Goal: Information Seeking & Learning: Find specific fact

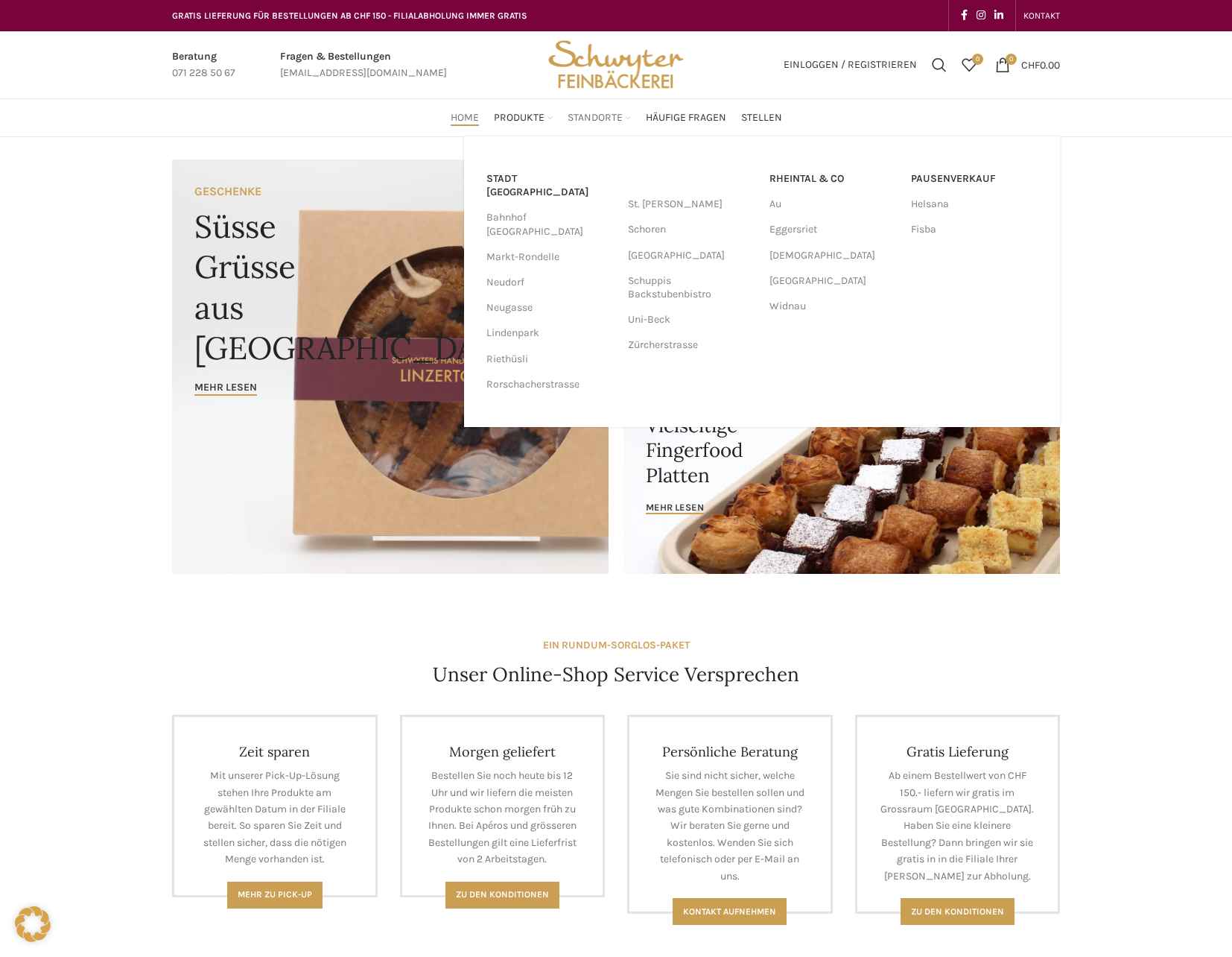
click at [616, 121] on span "Standorte" at bounding box center [595, 118] width 55 height 14
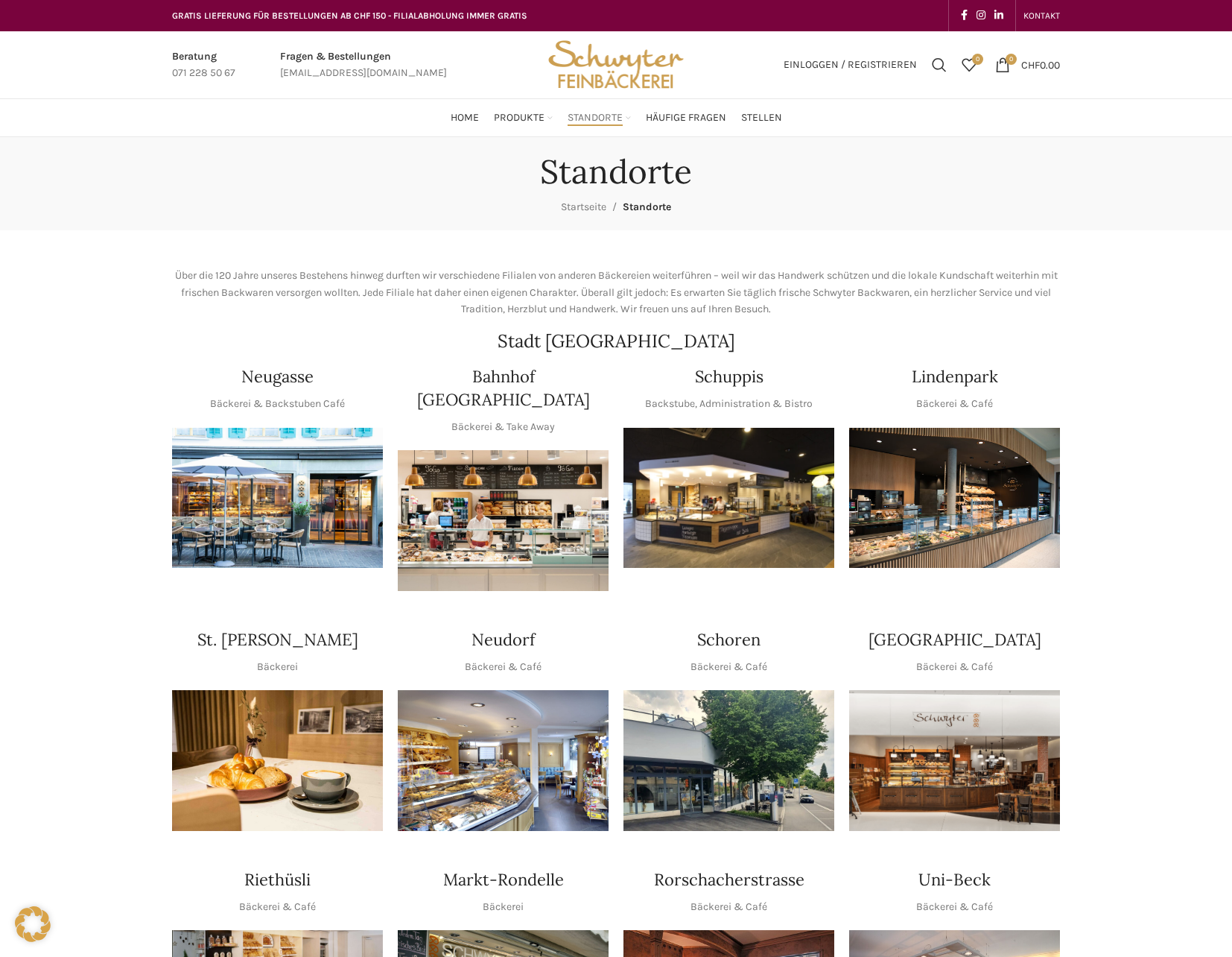
click at [520, 542] on img "1 / 1" at bounding box center [503, 520] width 211 height 141
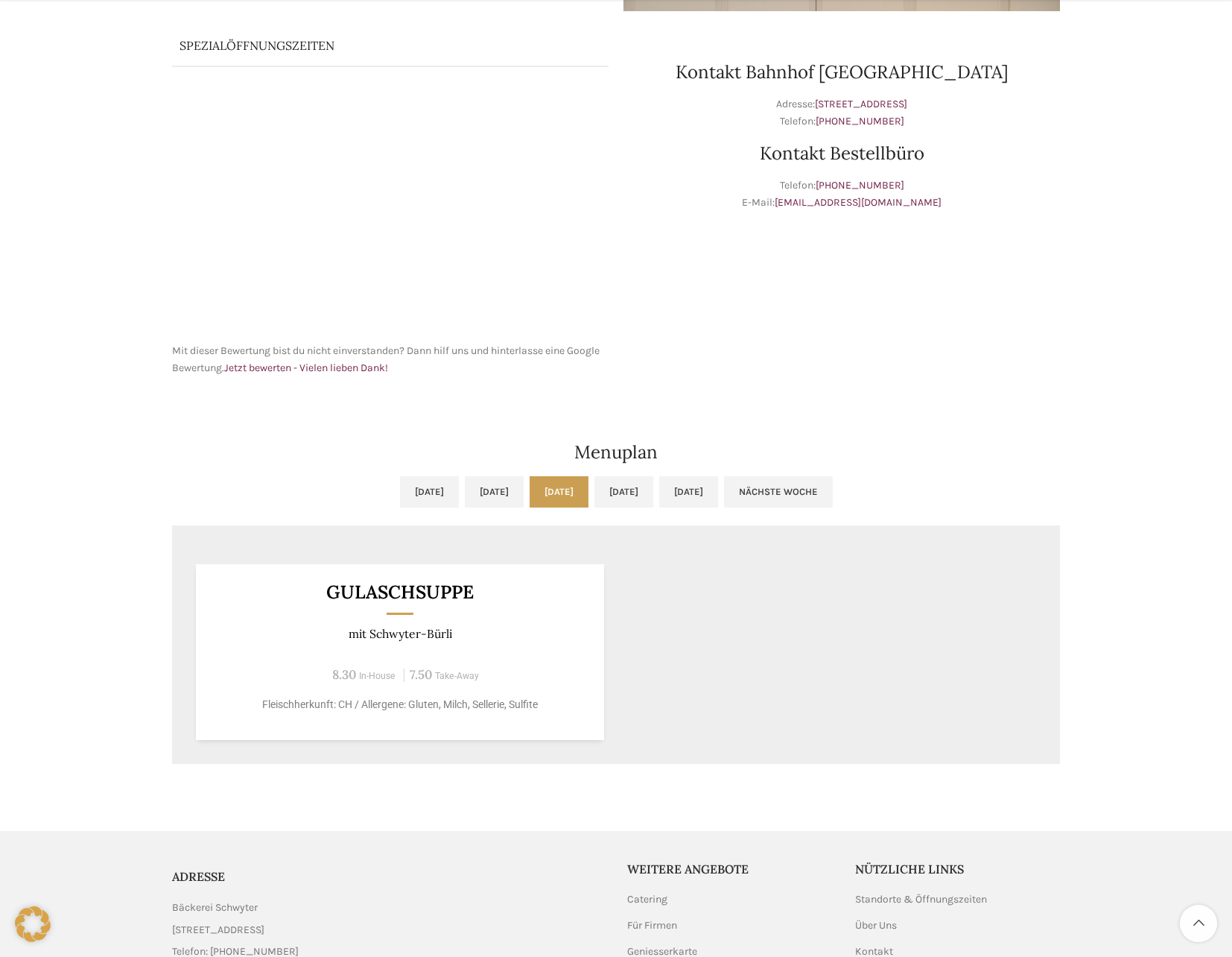
scroll to position [521, 0]
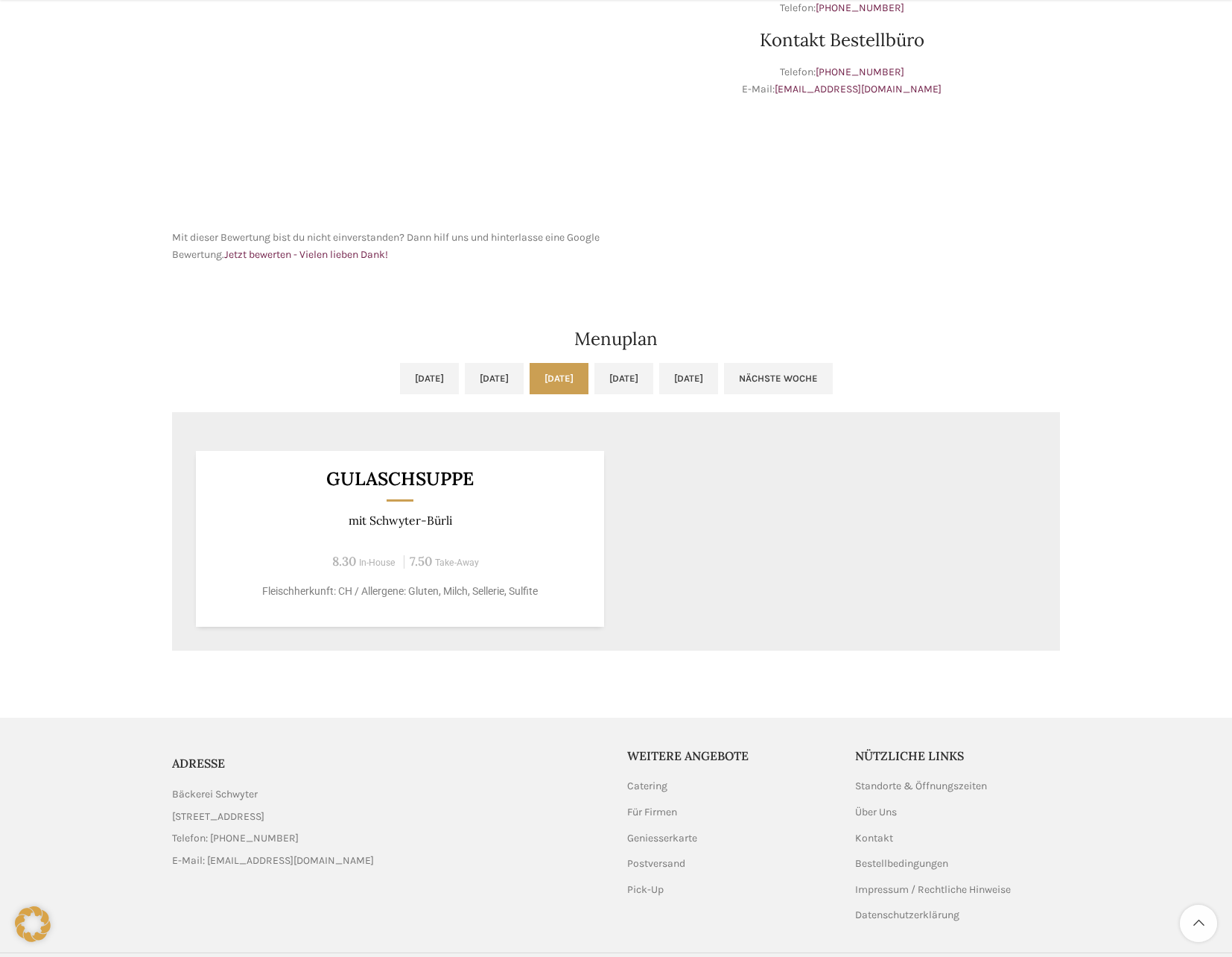
click at [551, 377] on link "Mi, 08.10.2025" at bounding box center [559, 379] width 59 height 31
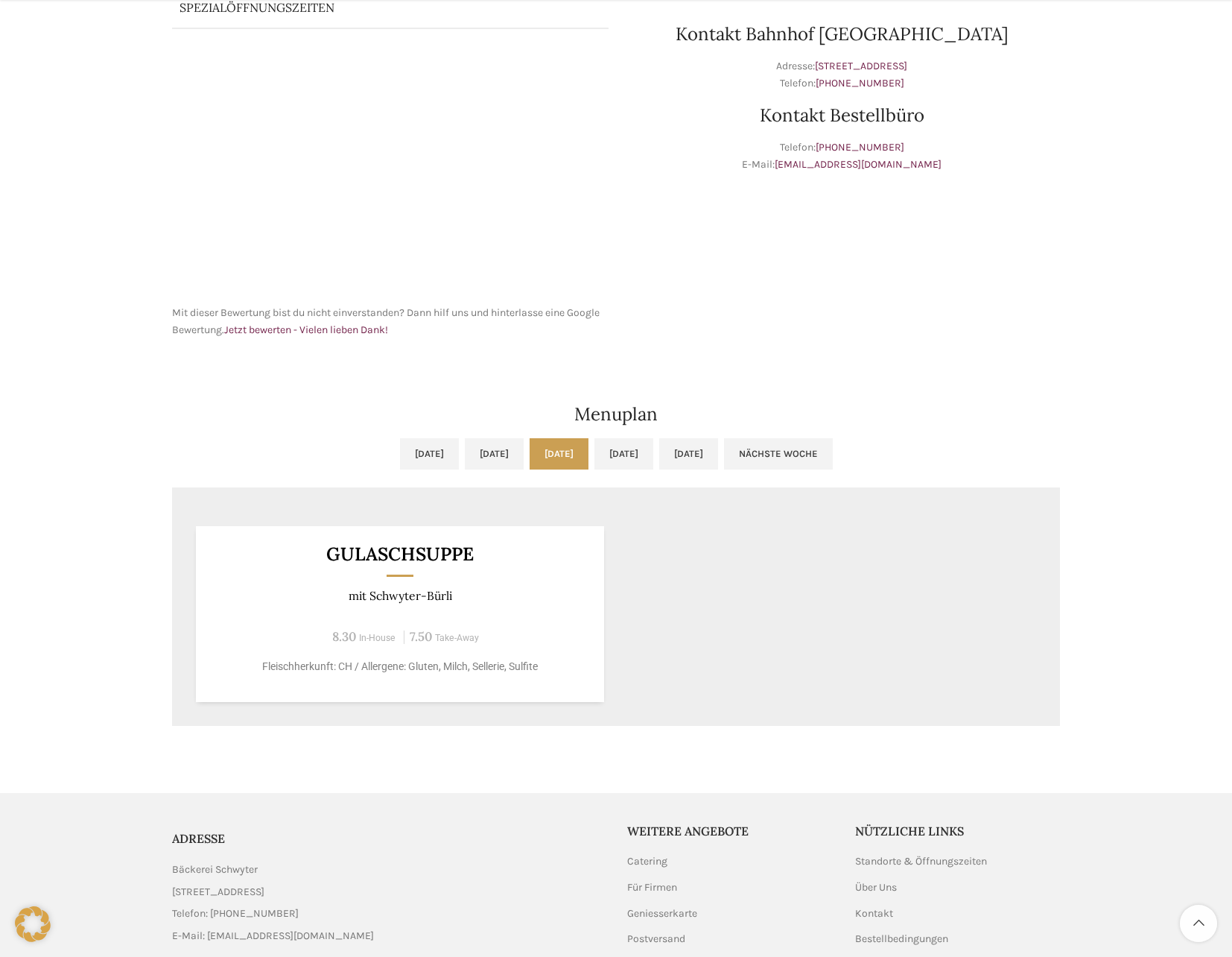
scroll to position [447, 0]
click at [652, 456] on link "Do, 09.10.2025" at bounding box center [623, 453] width 59 height 31
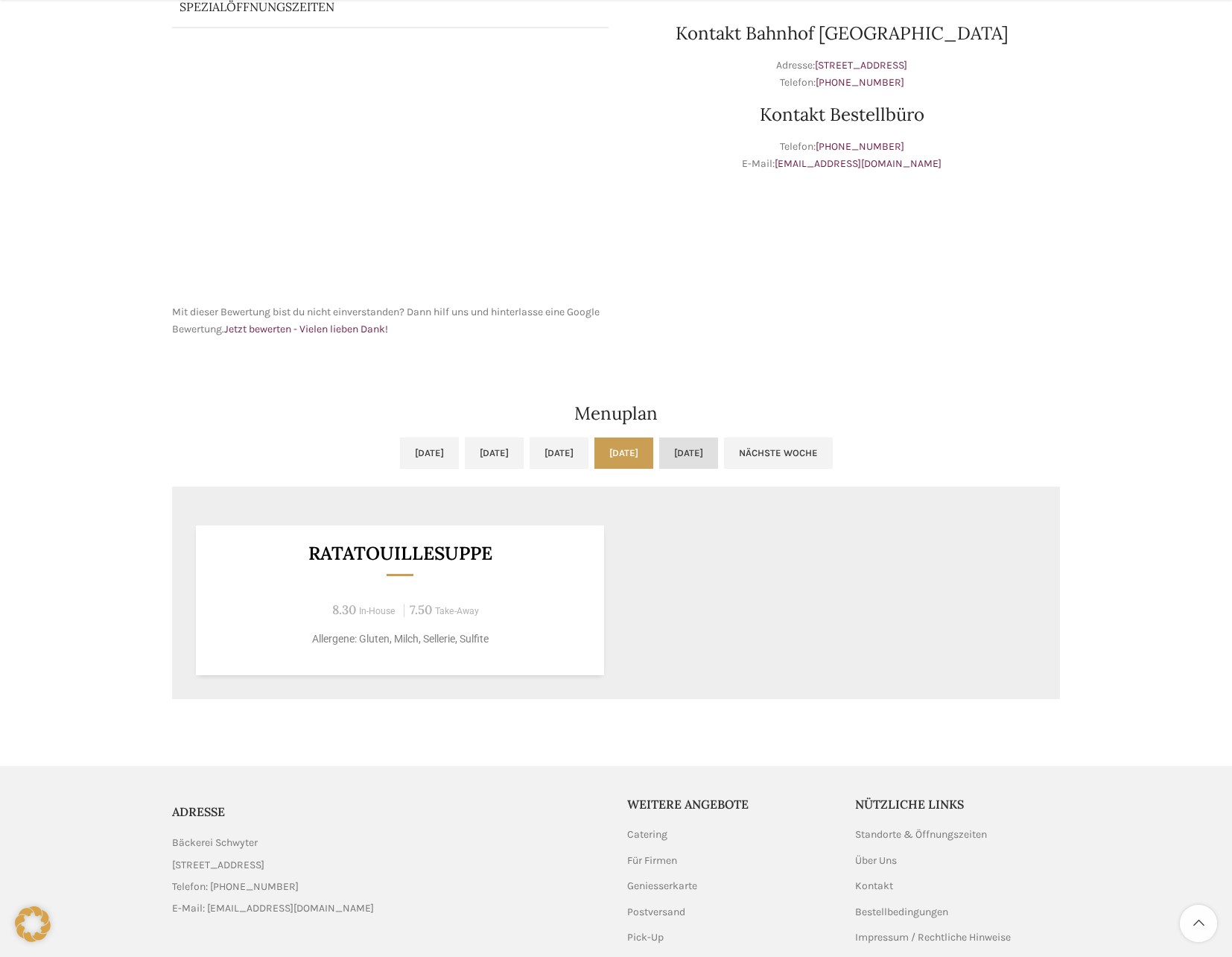
click at [718, 450] on link "Fr, 10.10.2025" at bounding box center [688, 453] width 59 height 31
click at [833, 461] on link "Nächste Woche" at bounding box center [778, 453] width 108 height 31
click at [751, 451] on link "Do, 16.10.2025" at bounding box center [734, 453] width 59 height 31
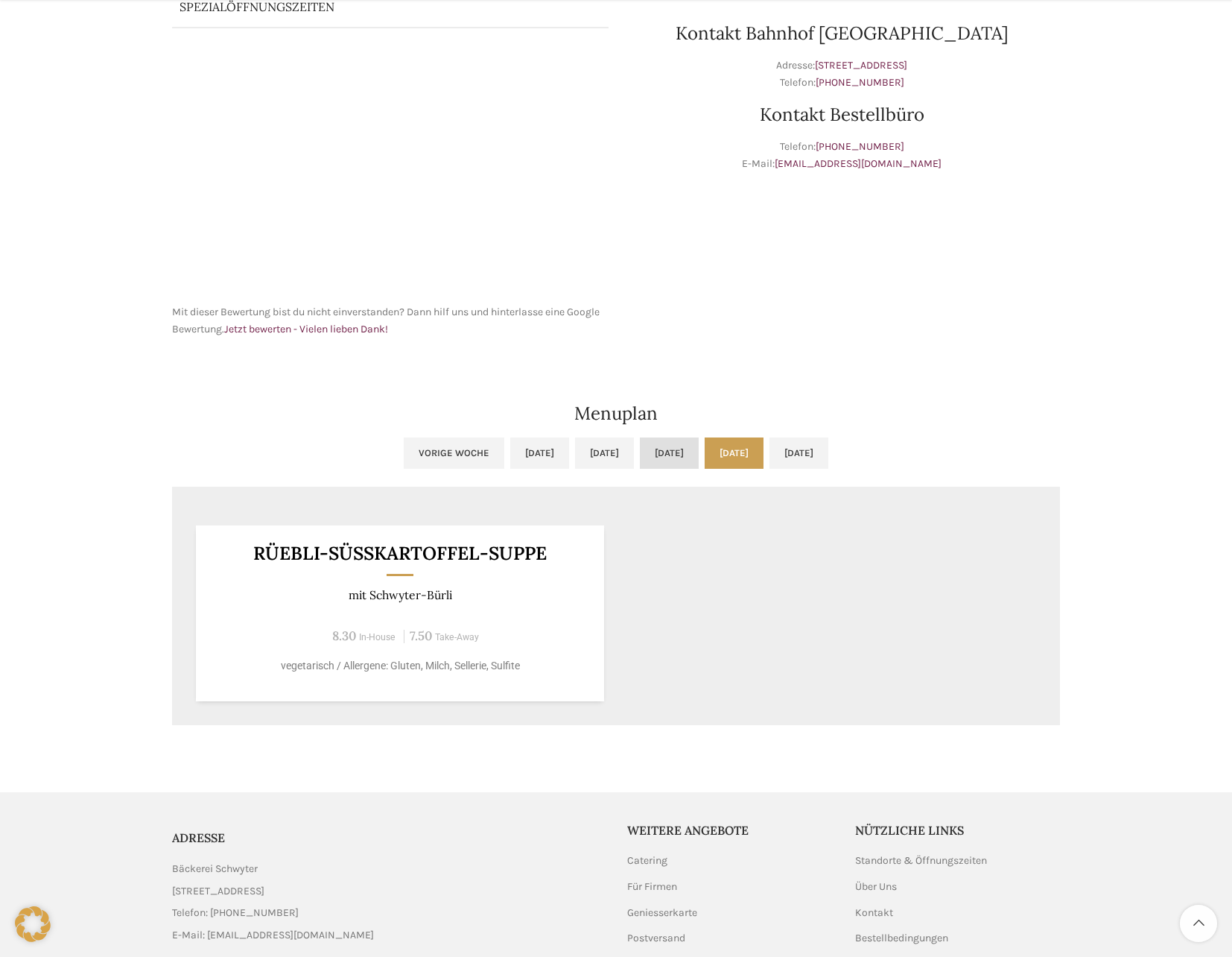
click at [640, 452] on link "Mi, 15.10.2025" at bounding box center [669, 453] width 59 height 31
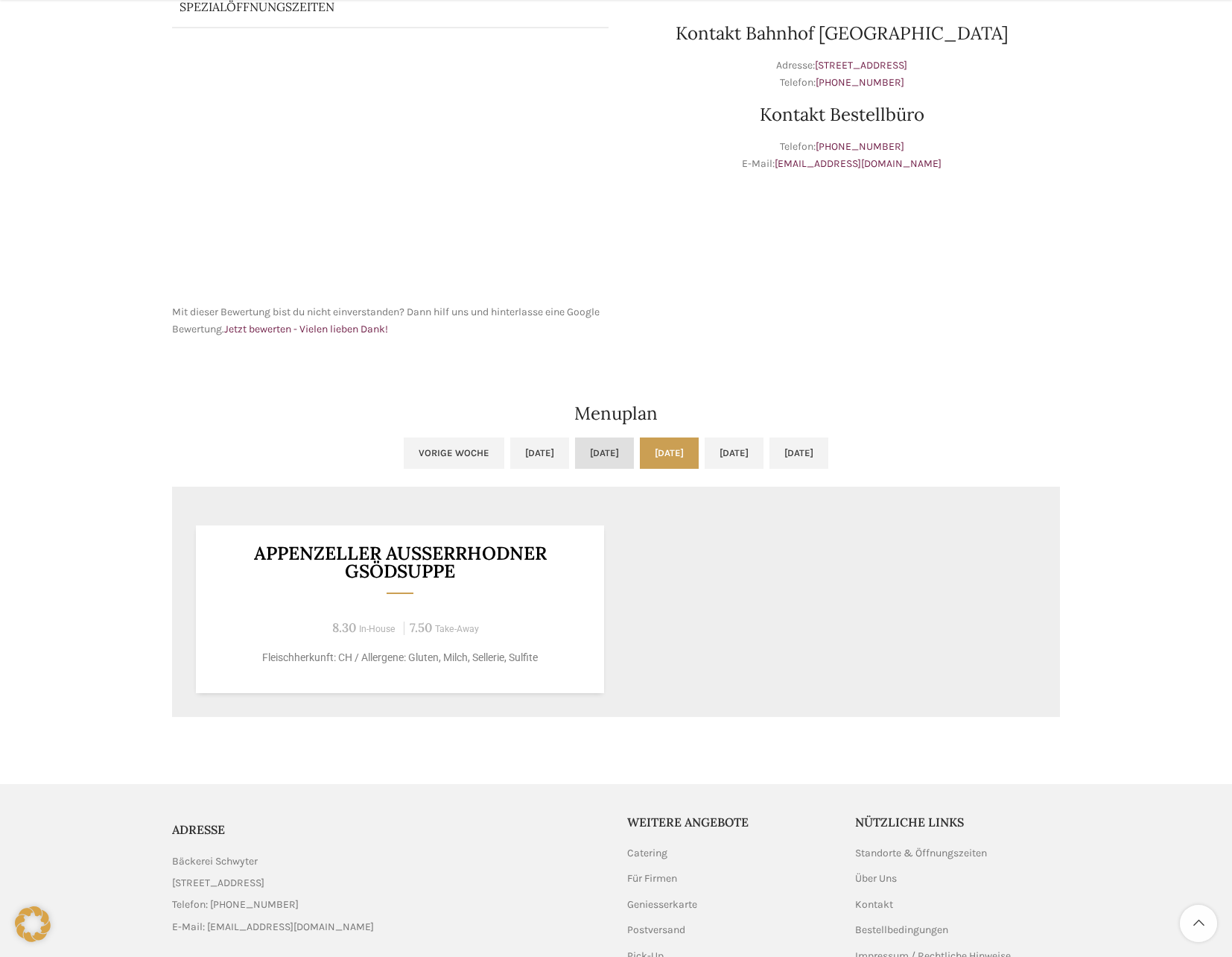
click at [605, 455] on link "Di, 14.10.2025" at bounding box center [604, 453] width 59 height 31
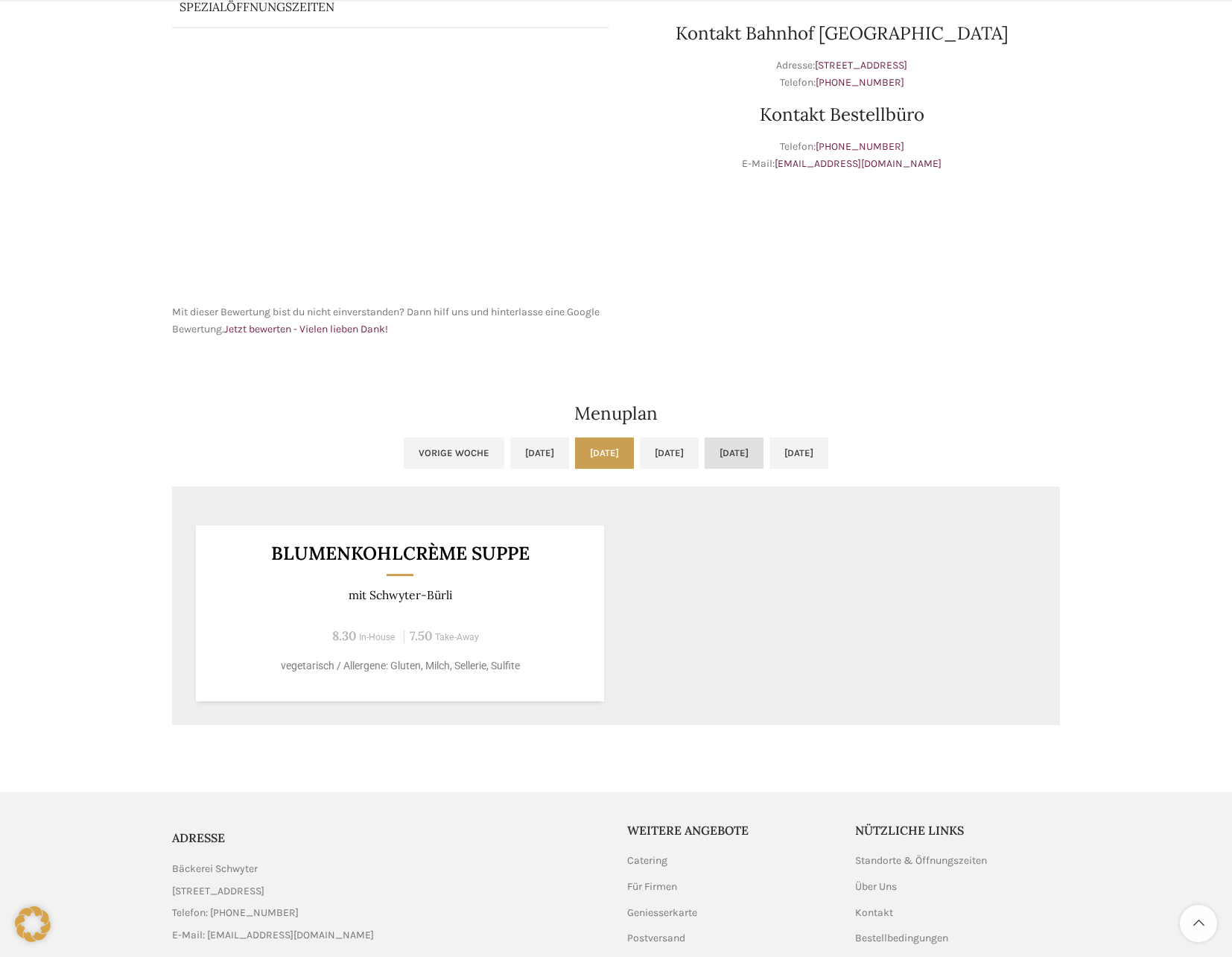
click at [763, 460] on link "Do, 16.10.2025" at bounding box center [734, 453] width 59 height 31
